Goal: Transaction & Acquisition: Purchase product/service

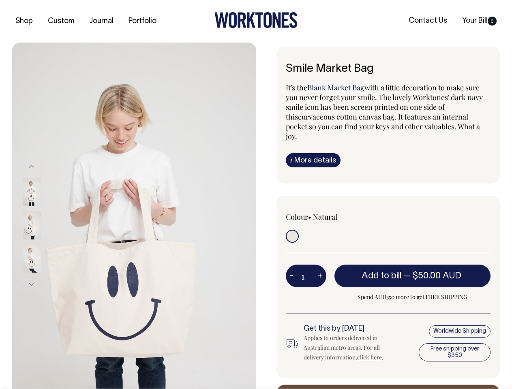
click at [134, 216] on img at bounding box center [134, 225] width 244 height 365
click at [43, 225] on div at bounding box center [42, 225] width 41 height 33
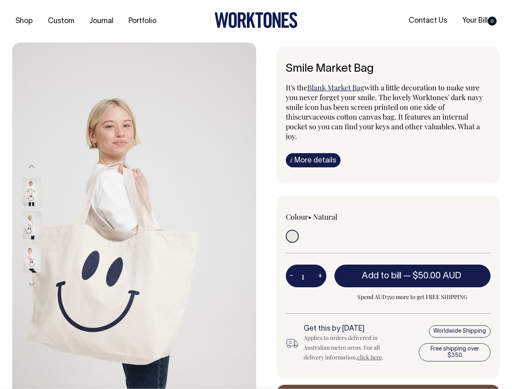
click at [32, 166] on button "Previous" at bounding box center [32, 166] width 12 height 18
click at [43, 242] on div at bounding box center [42, 258] width 41 height 33
click at [32, 284] on button "Next" at bounding box center [32, 284] width 12 height 18
click at [291, 268] on button "-" at bounding box center [291, 276] width 11 height 16
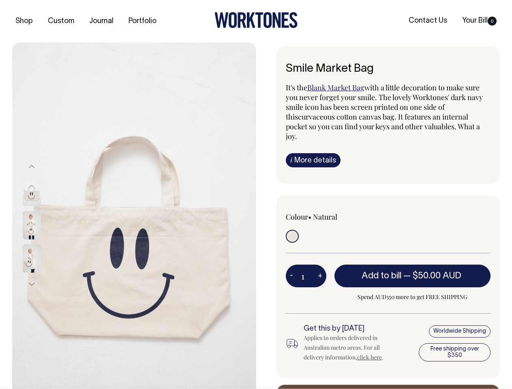
click at [320, 268] on button "+" at bounding box center [320, 276] width 13 height 16
type input "2"
click at [413, 272] on span "— $50.00 AUD" at bounding box center [433, 276] width 60 height 8
